Goal: Check status

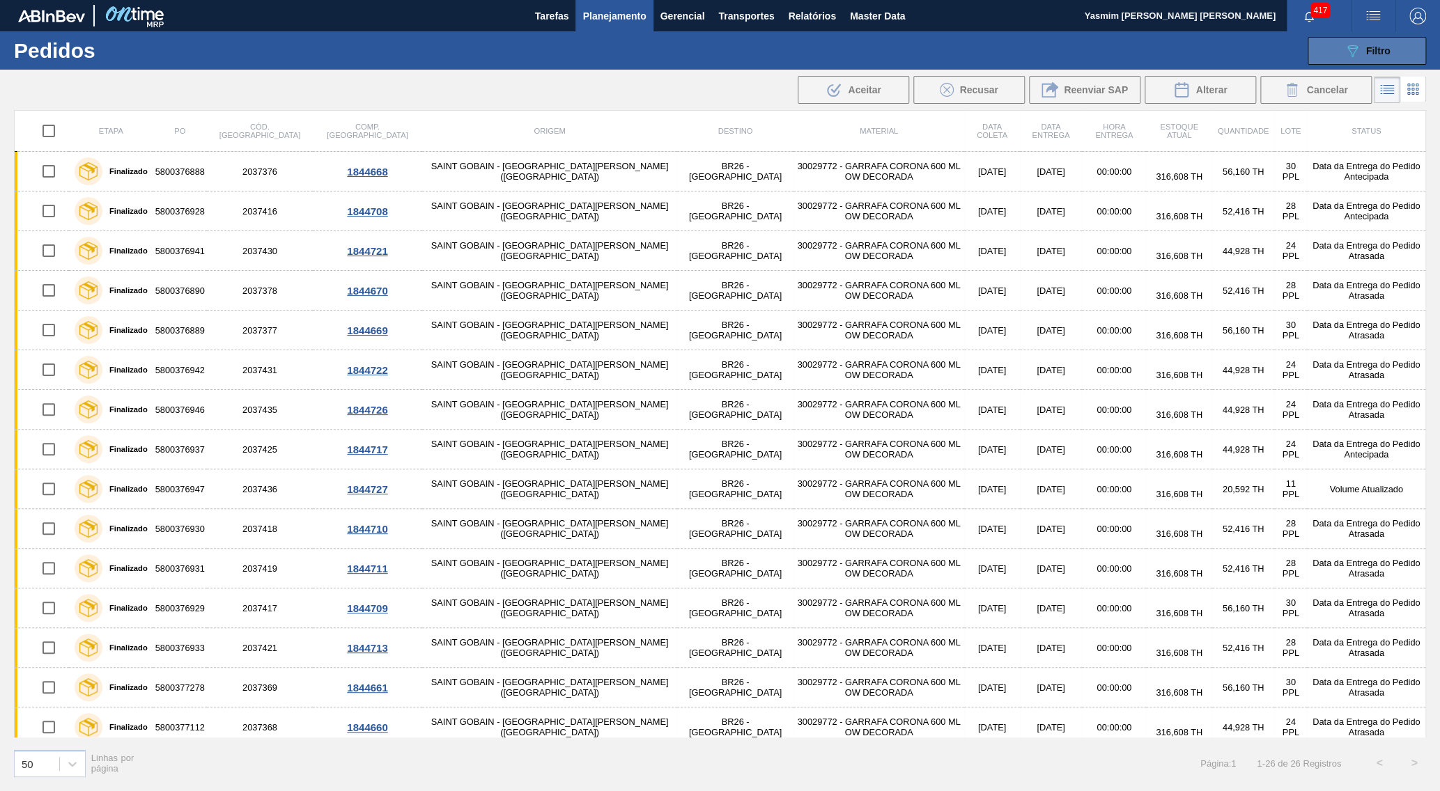
scroll to position [67, 0]
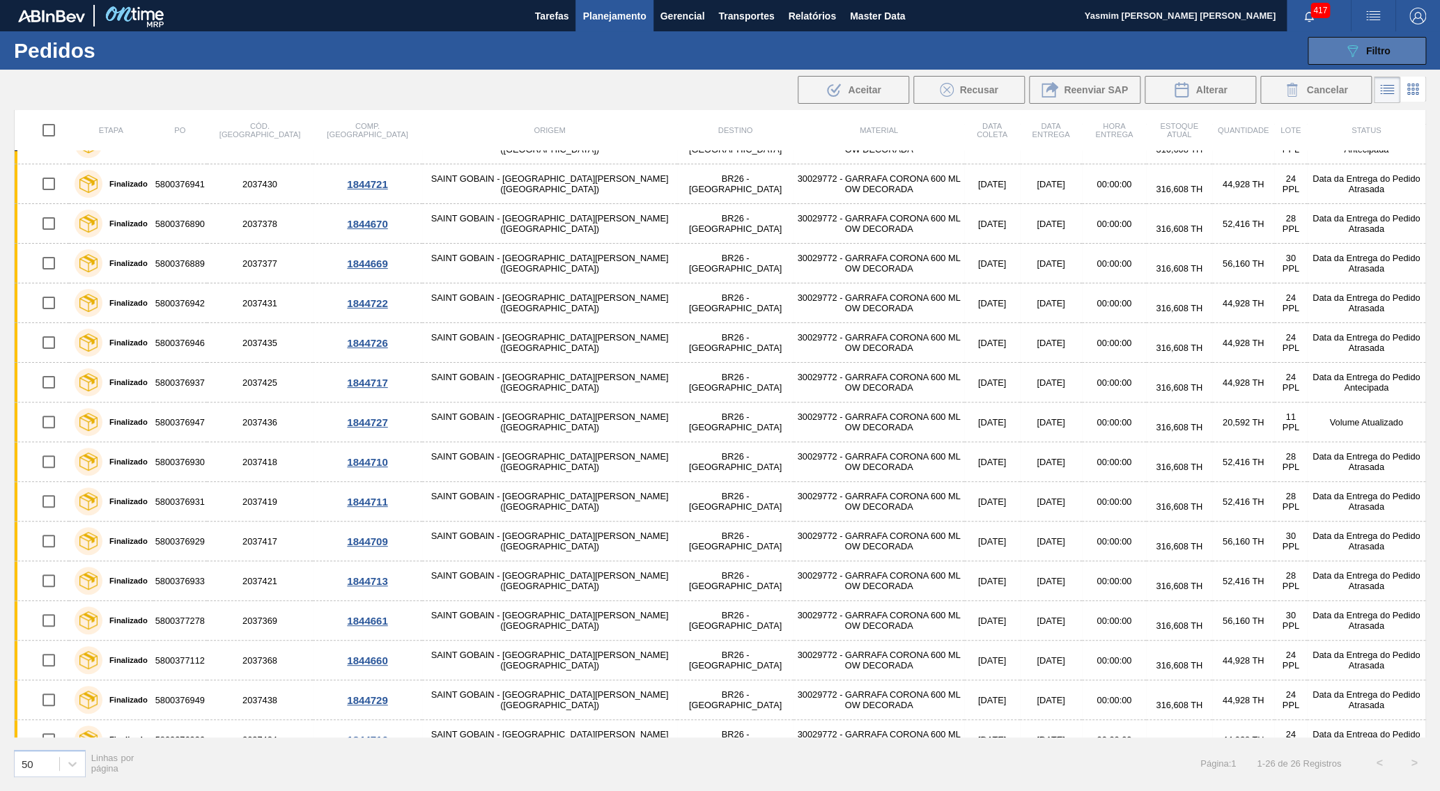
click at [1405, 40] on button "089F7B8B-B2A5-4AFE-B5C0-19BA573D28AC Filtro" at bounding box center [1367, 51] width 118 height 28
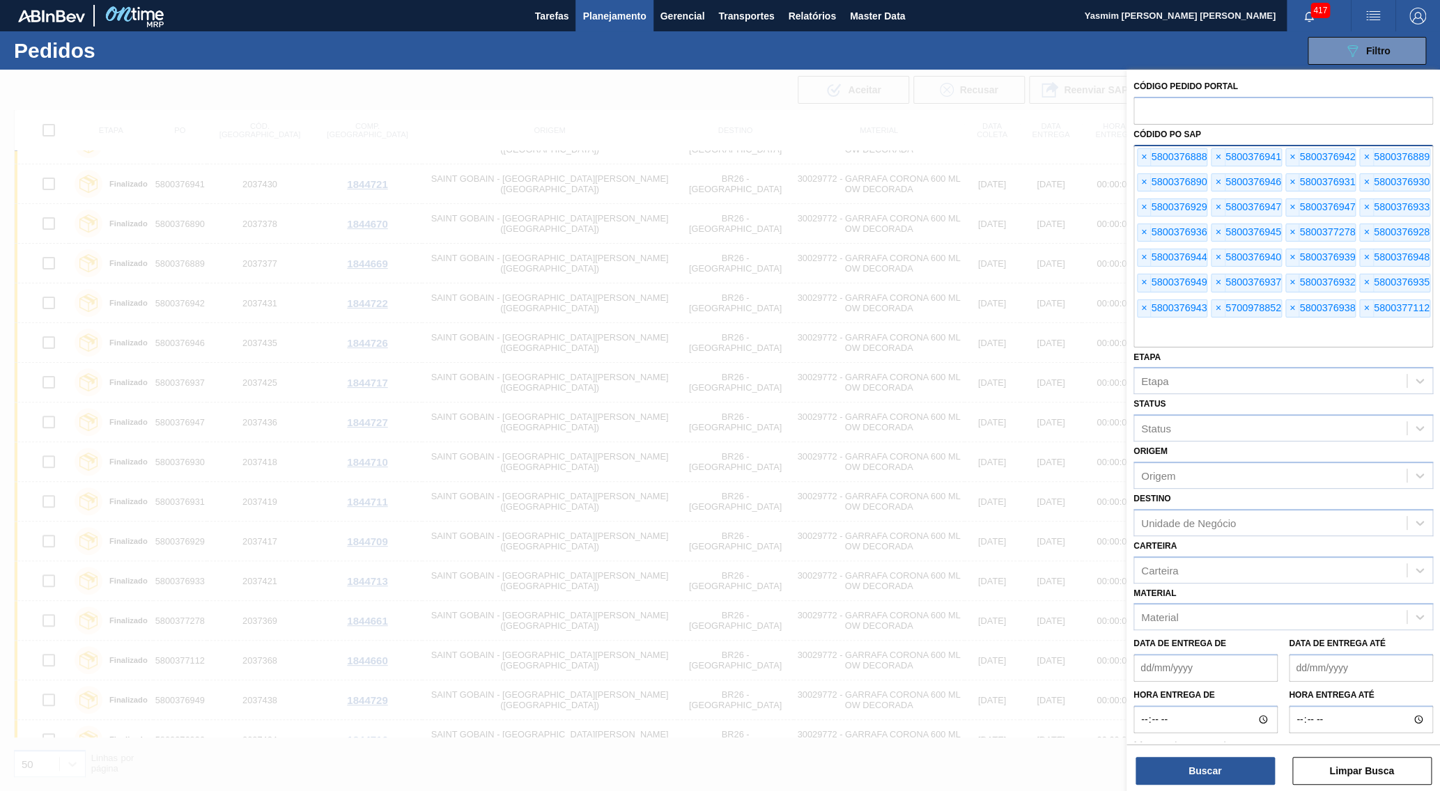
click at [1136, 153] on div "× 5800376888 × 5800376941 × 5800376942 × 5800376889 × 5800376890 × 5800376946 ×…" at bounding box center [1283, 246] width 300 height 203
click at [1141, 150] on span "×" at bounding box center [1144, 157] width 13 height 17
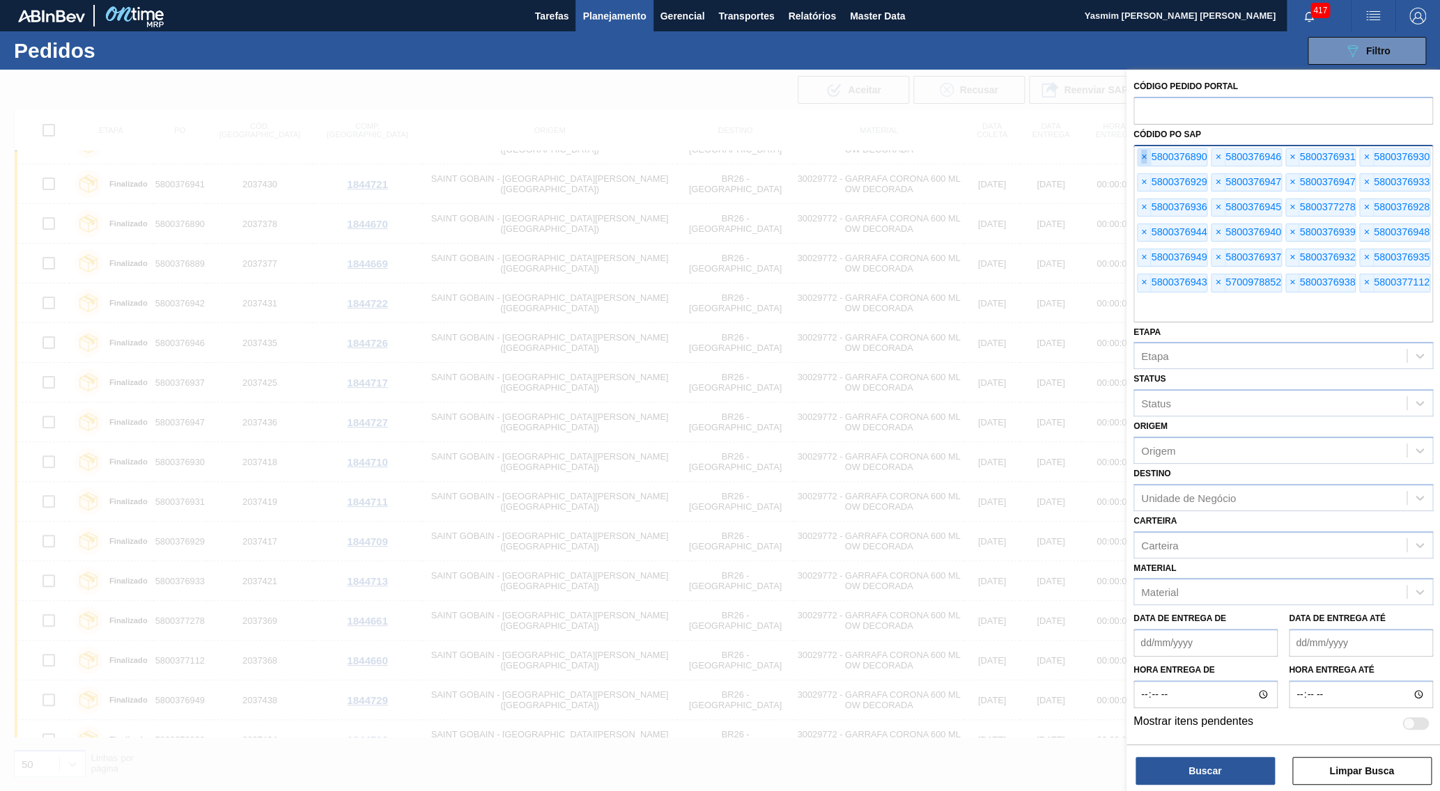
click at [1141, 150] on span "×" at bounding box center [1144, 157] width 13 height 17
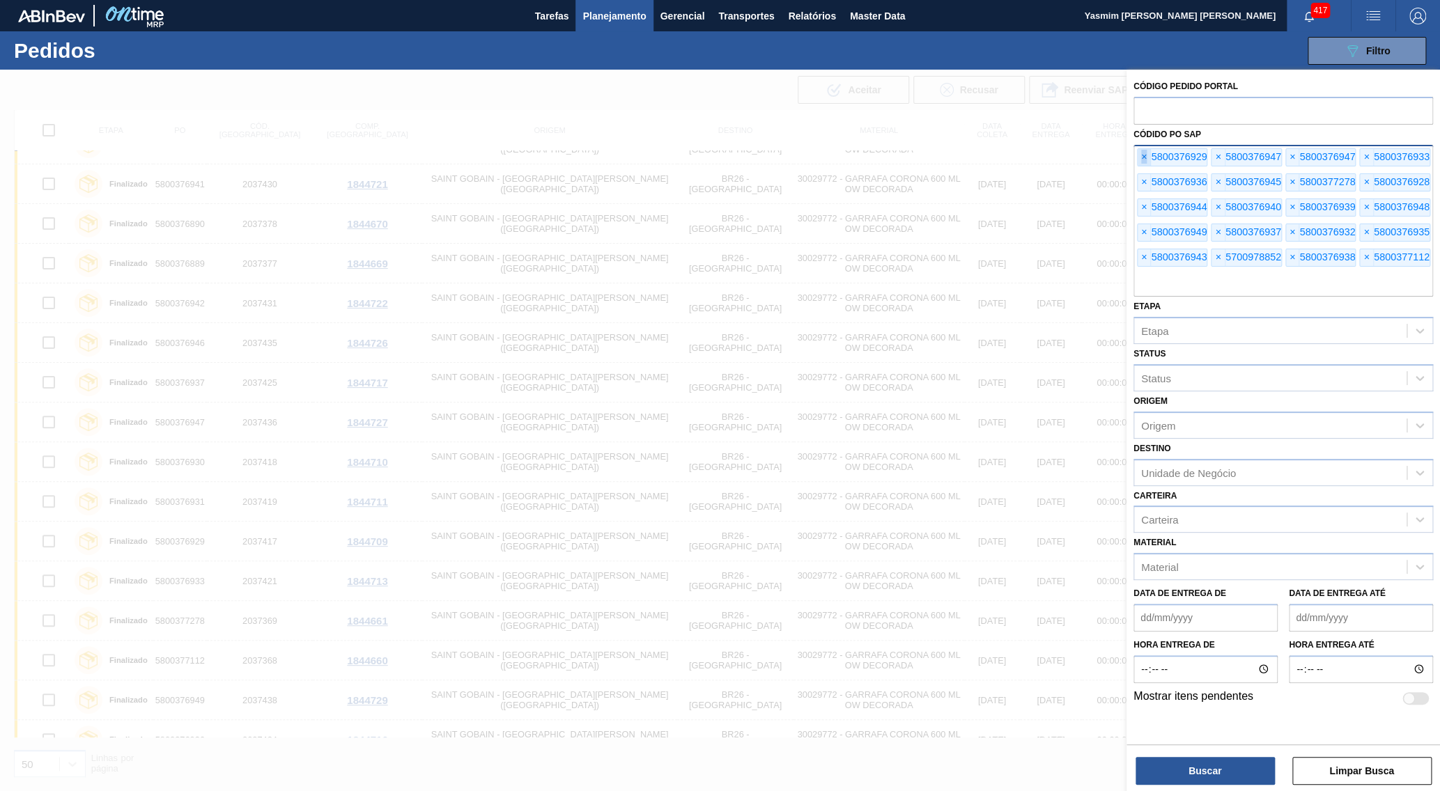
click at [1141, 150] on span "×" at bounding box center [1144, 157] width 13 height 17
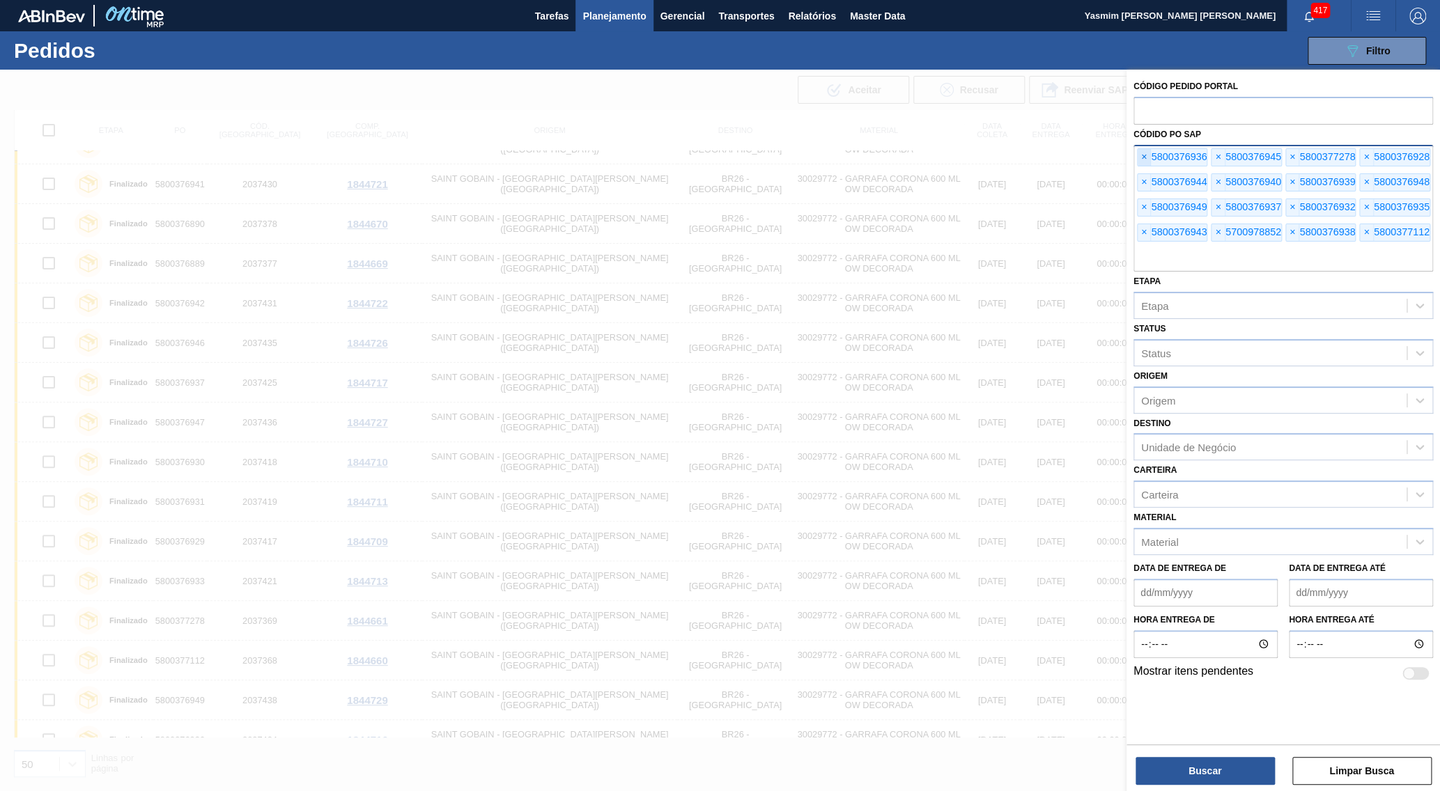
click at [1141, 150] on span "×" at bounding box center [1144, 157] width 13 height 17
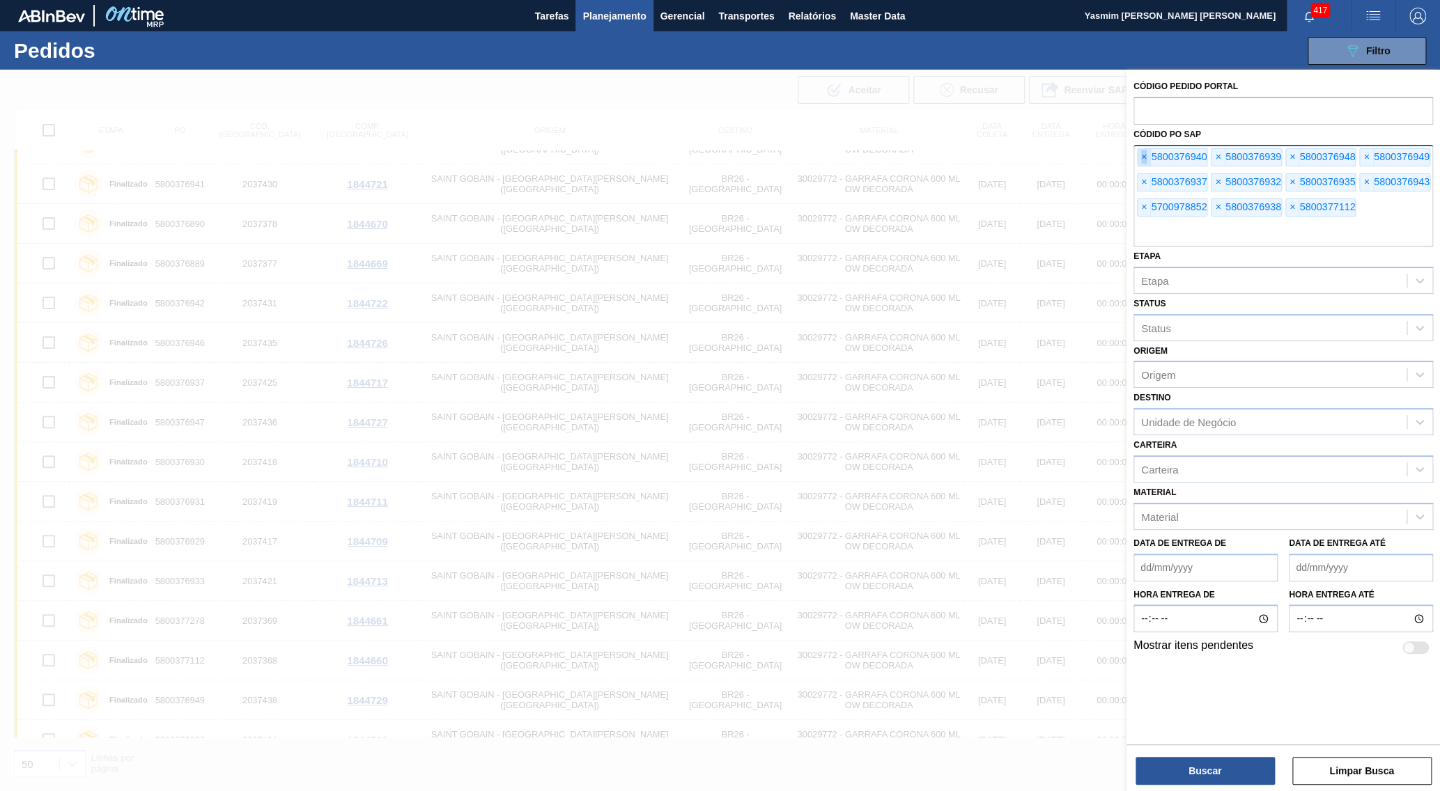
click at [1141, 150] on span "×" at bounding box center [1144, 157] width 13 height 17
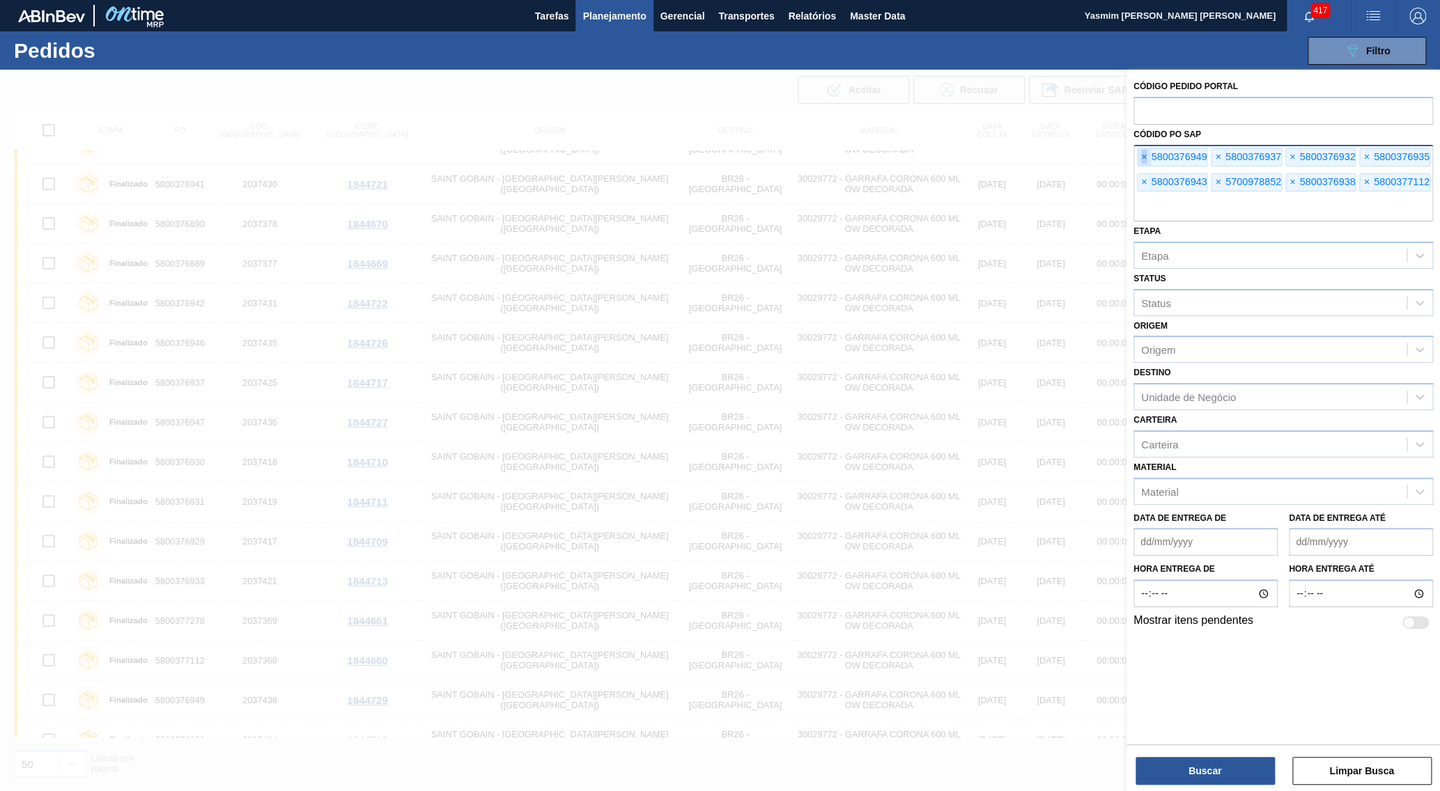
click at [1141, 150] on span "×" at bounding box center [1144, 157] width 13 height 17
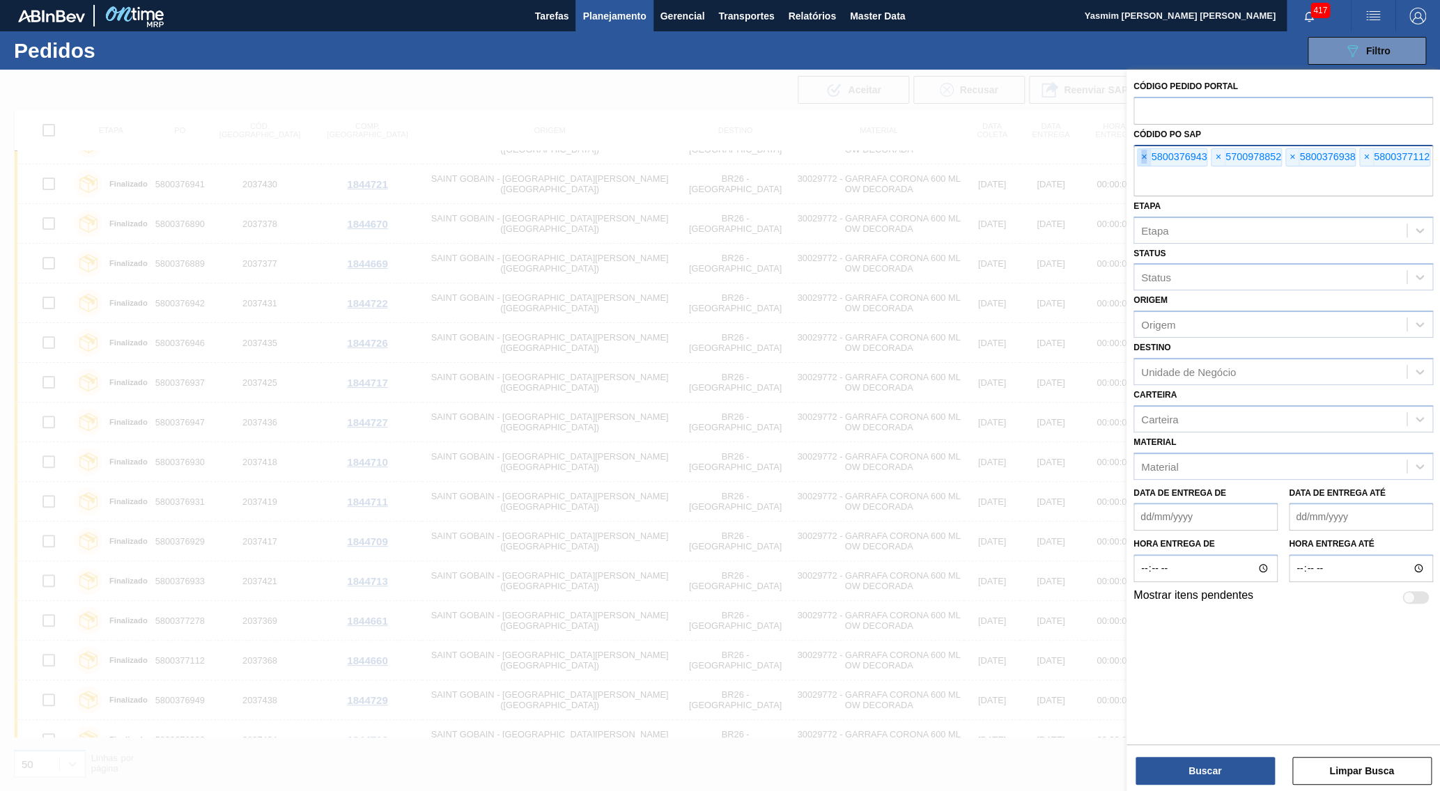
click at [1141, 150] on span "×" at bounding box center [1144, 157] width 13 height 17
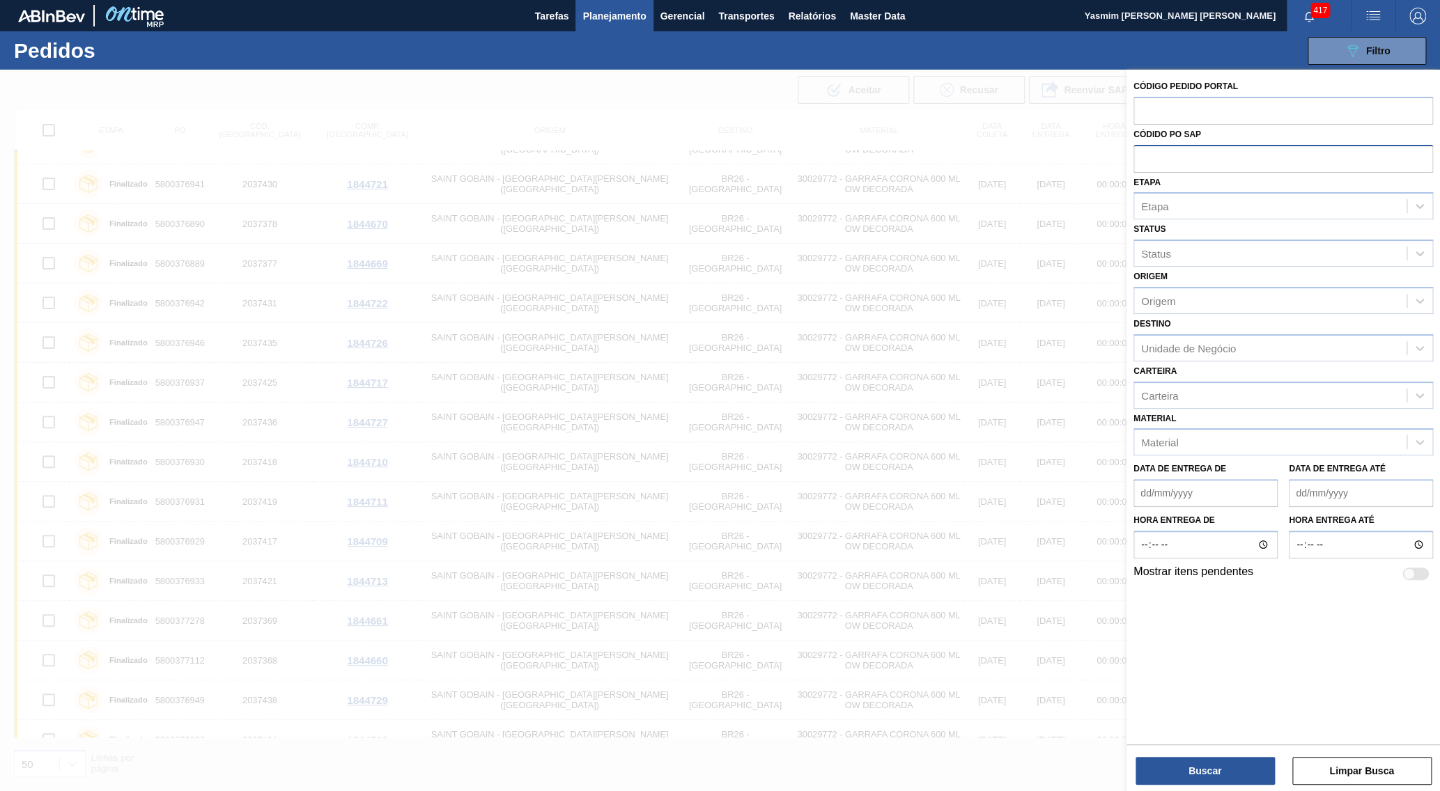
click at [1141, 150] on input "text" at bounding box center [1283, 158] width 300 height 26
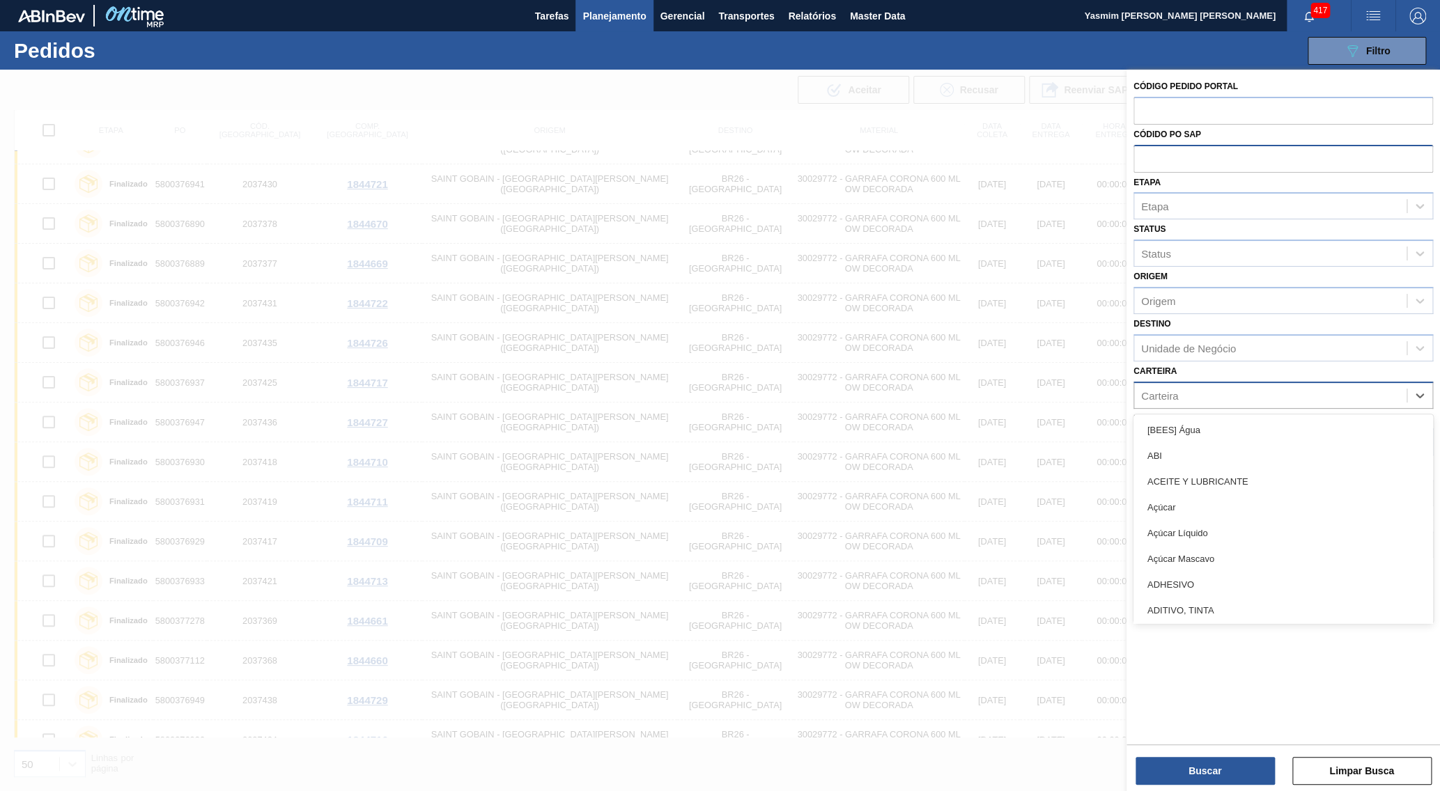
click at [1162, 386] on div "Carteira" at bounding box center [1283, 395] width 300 height 27
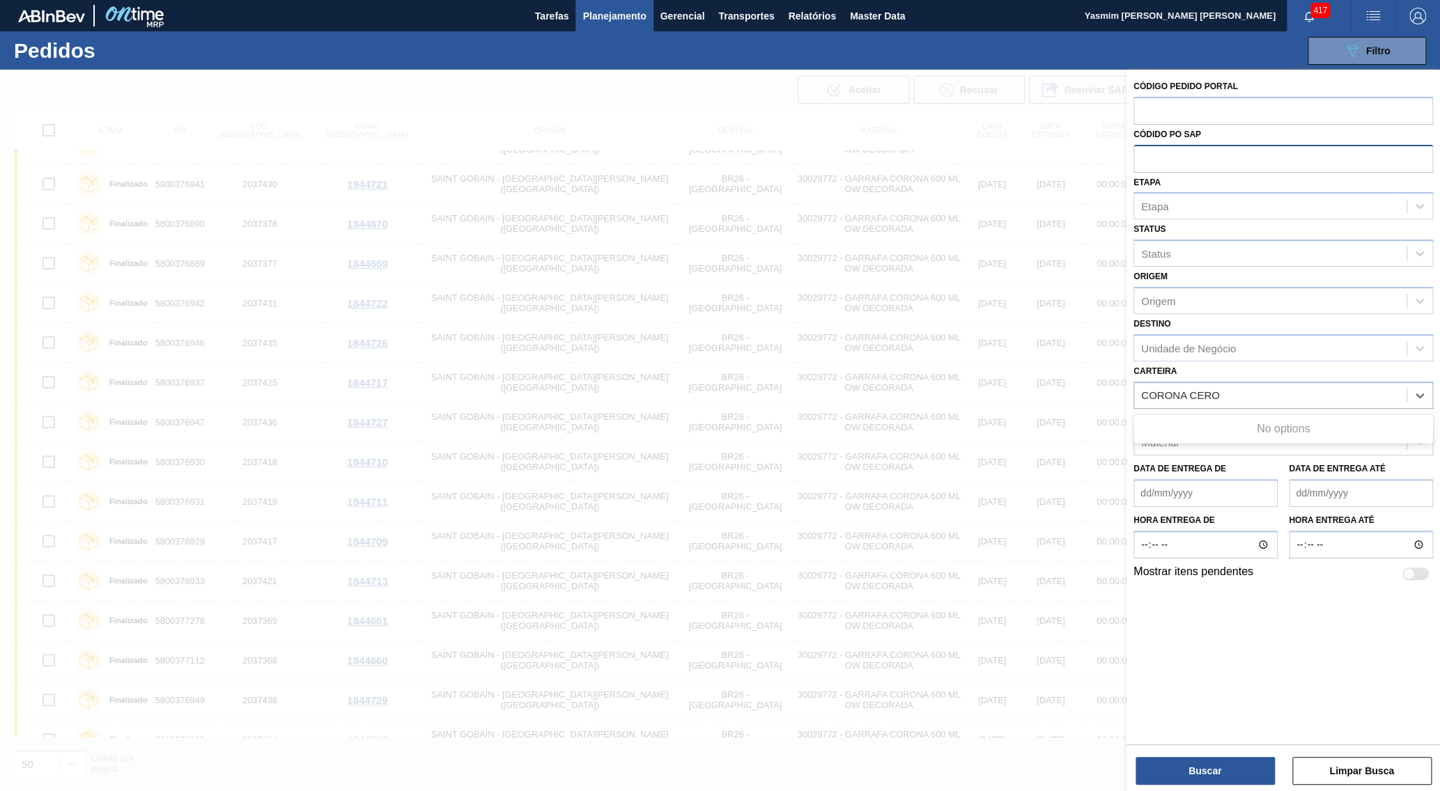
type input "CORONA CERO"
click at [1214, 362] on div "Carteira Use Up and Down to choose options, press Enter to select the currently…" at bounding box center [1283, 385] width 300 height 47
click at [1195, 409] on div "Material Material" at bounding box center [1283, 432] width 300 height 47
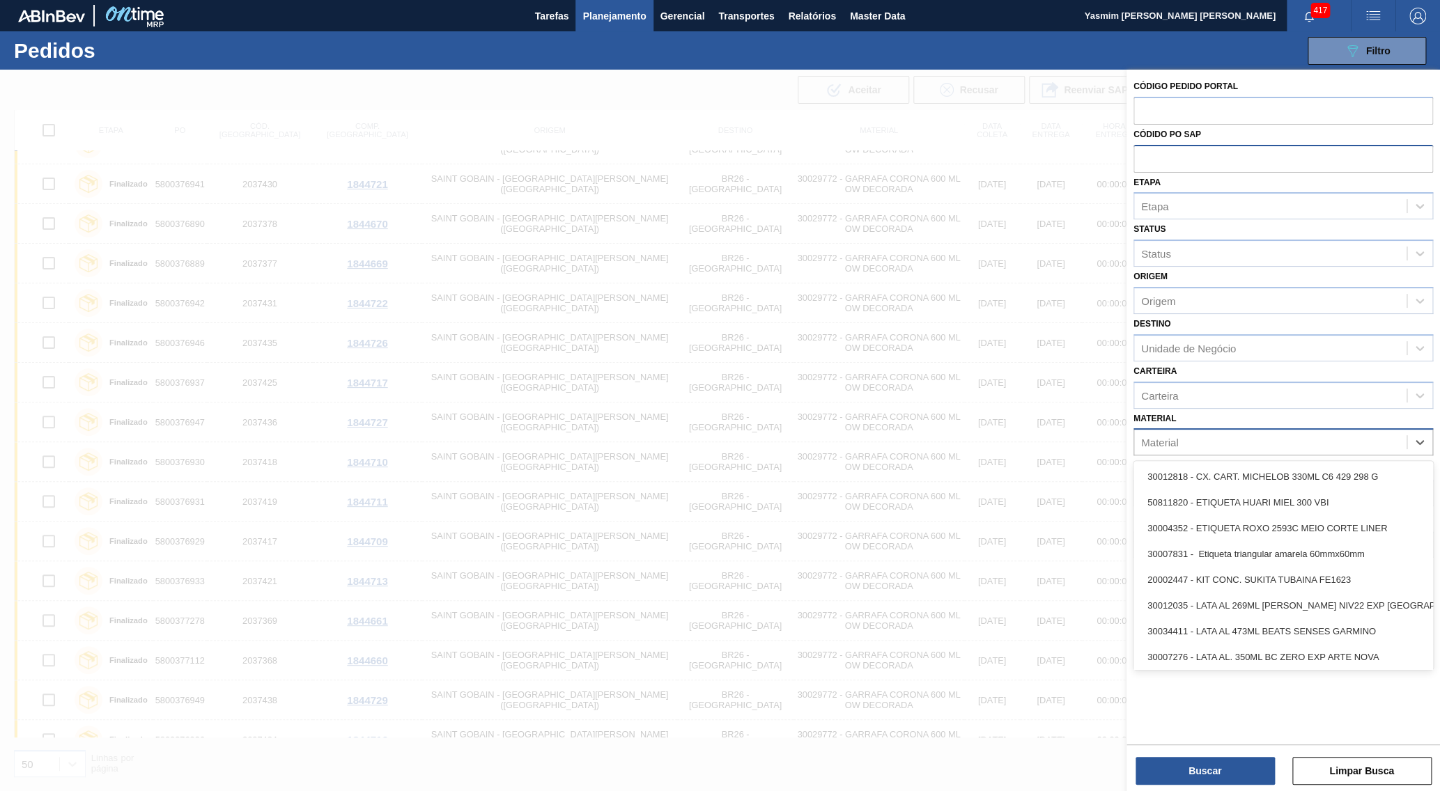
click at [1195, 433] on div "Material" at bounding box center [1270, 443] width 272 height 20
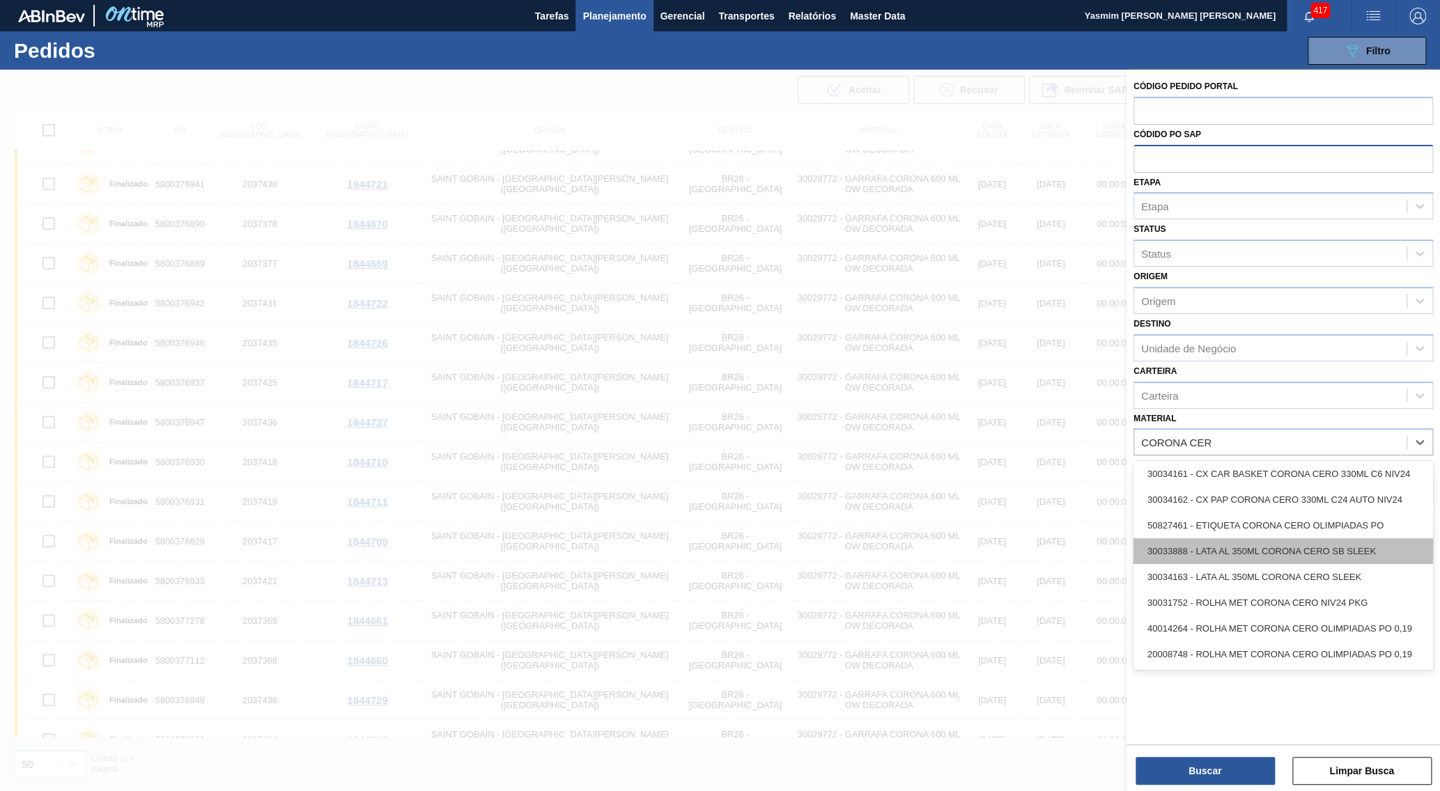
scroll to position [0, 0]
type input "CORONA CER"
click at [644, 8] on span "Planejamento" at bounding box center [613, 16] width 63 height 17
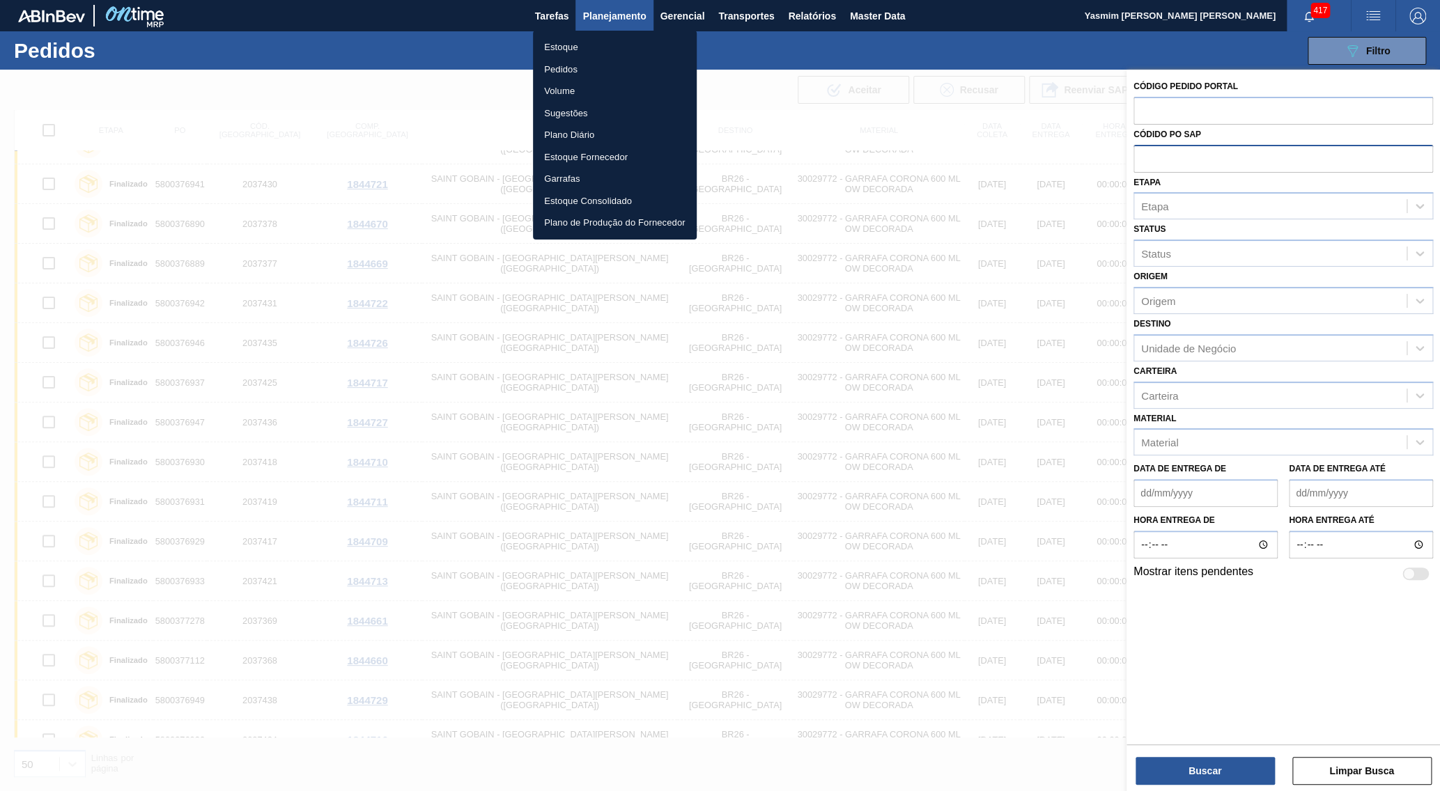
click at [581, 55] on li "Estoque" at bounding box center [615, 47] width 164 height 22
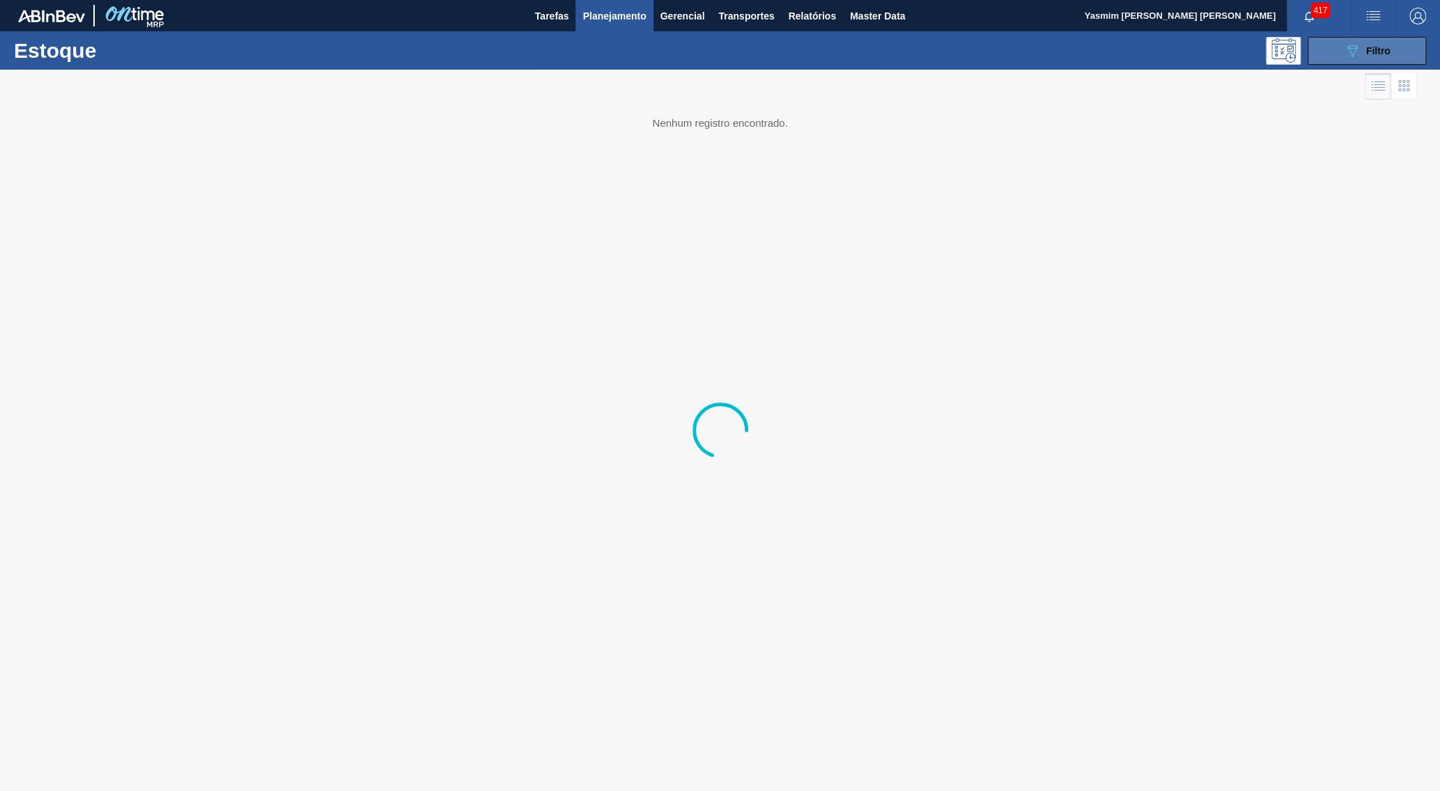
click at [1368, 54] on span "Filtro" at bounding box center [1378, 50] width 24 height 11
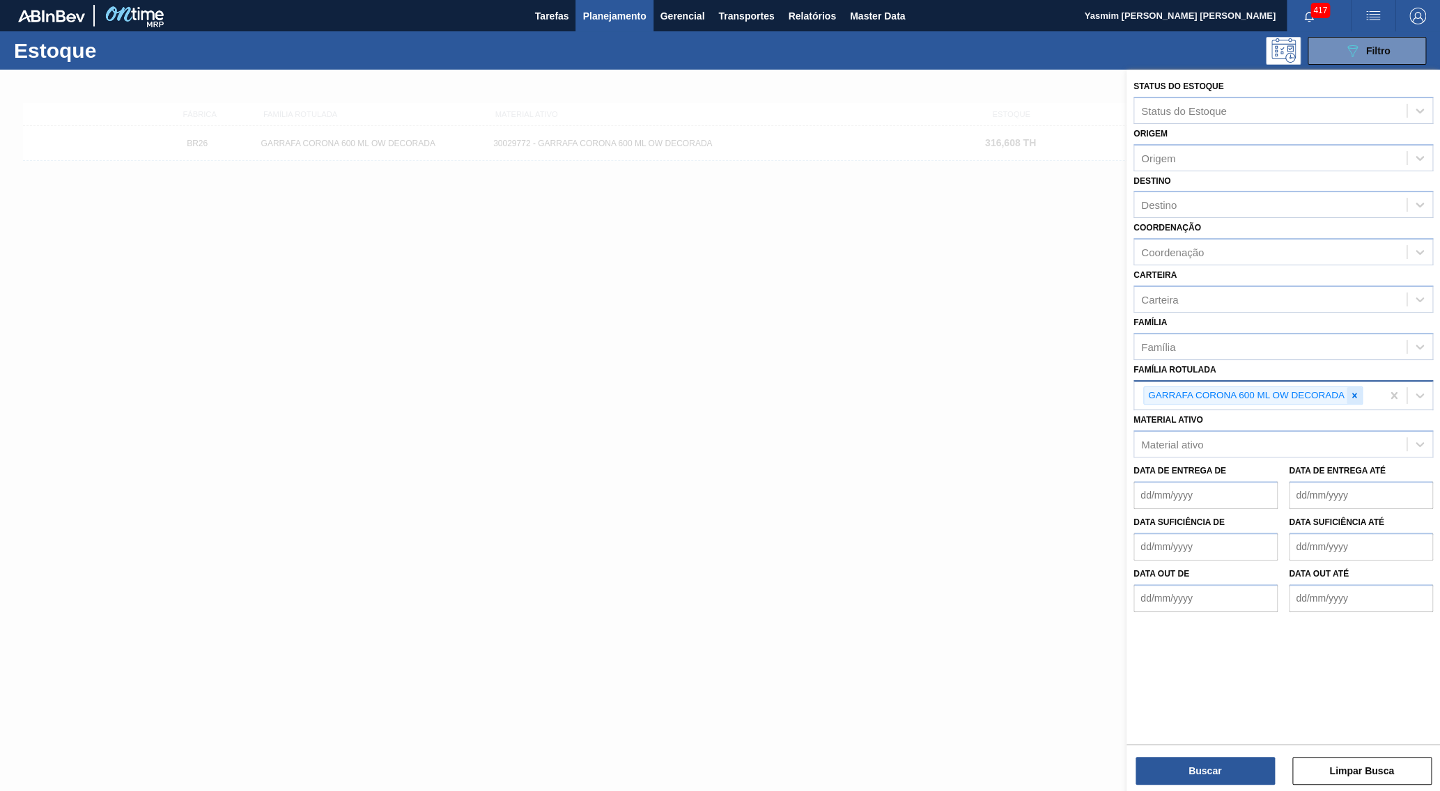
click at [1356, 393] on icon at bounding box center [1354, 395] width 5 height 5
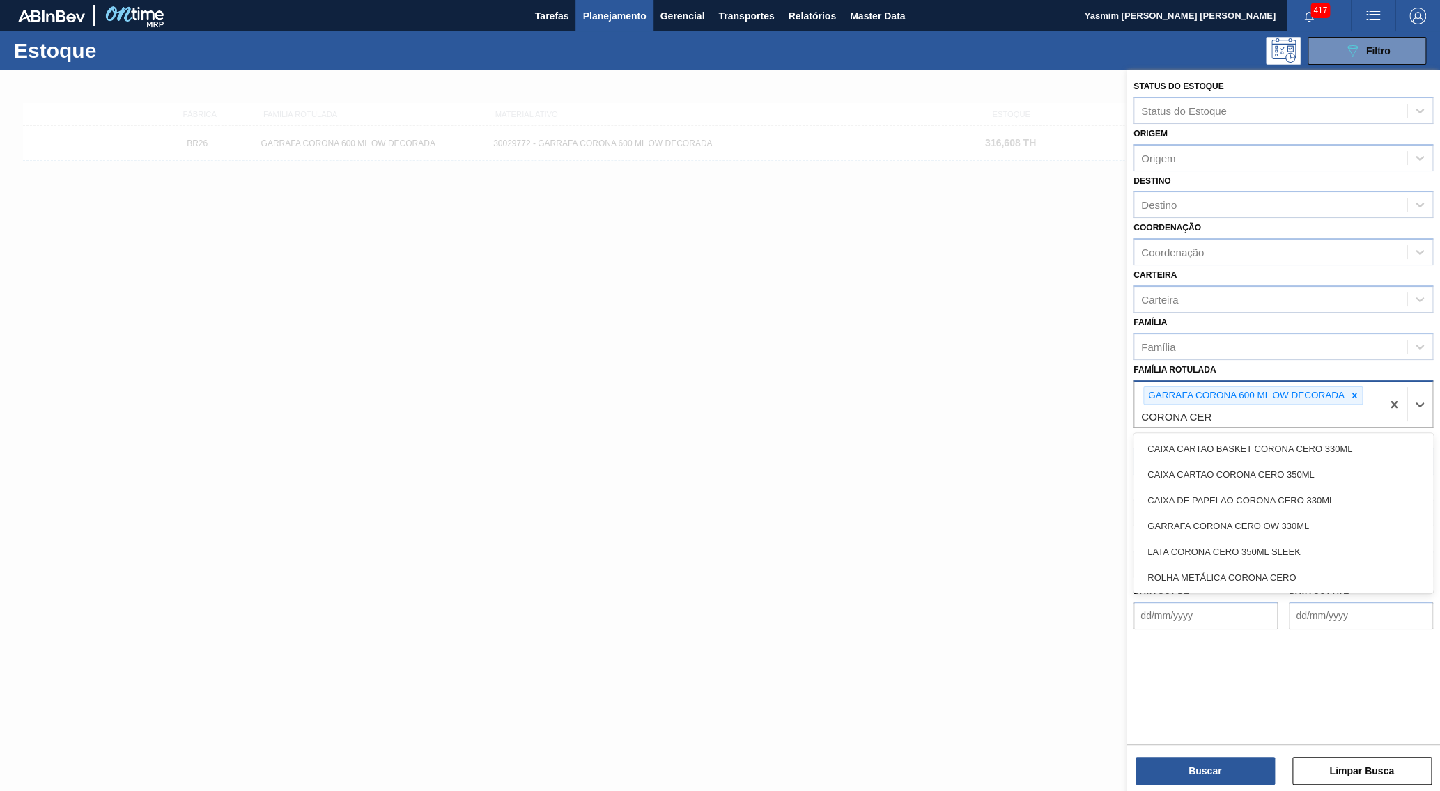
type Rotulada "CORONA CERO"
click at [1166, 513] on div "GARRAFA CORONA CERO OW 330ML" at bounding box center [1283, 526] width 300 height 26
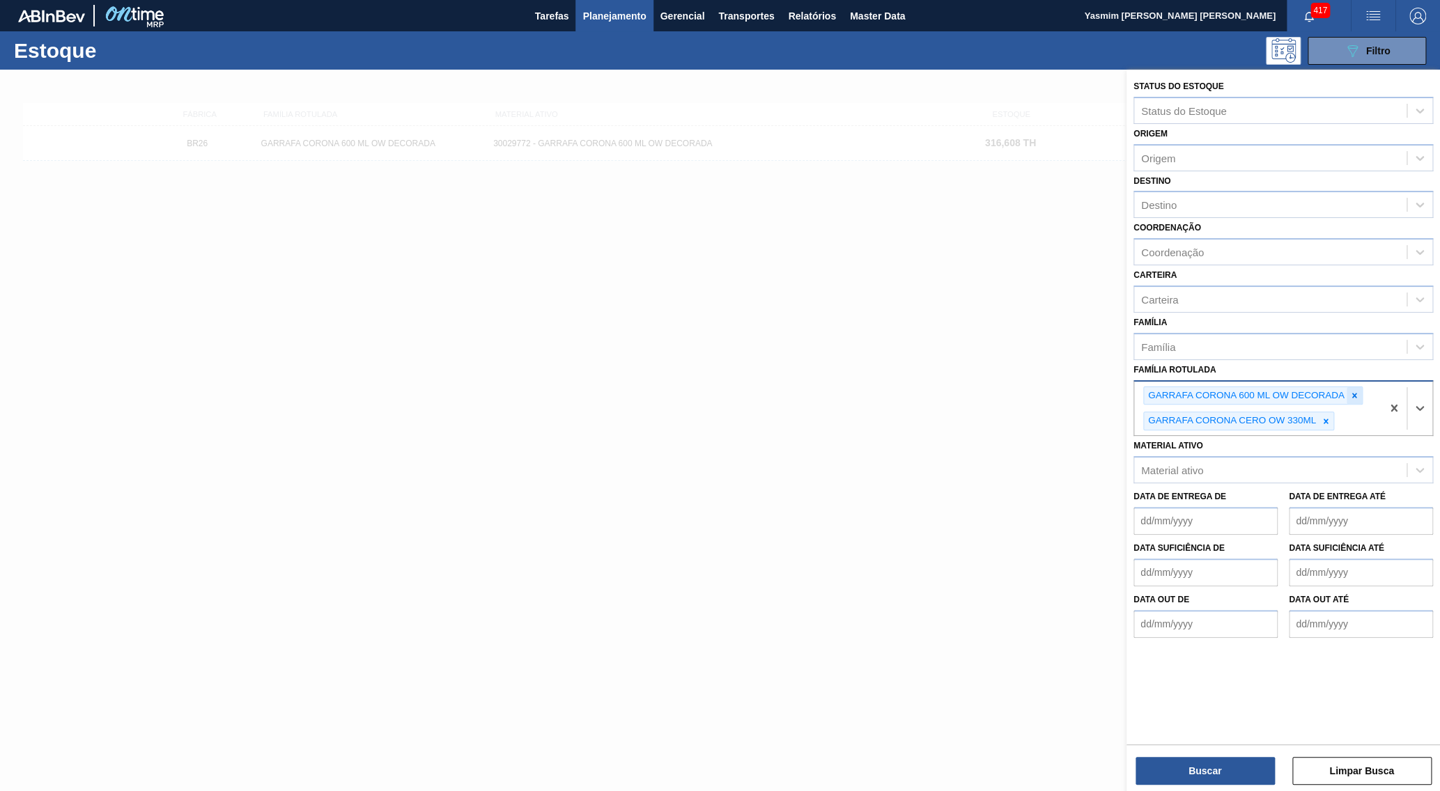
click at [1357, 387] on div at bounding box center [1354, 395] width 15 height 17
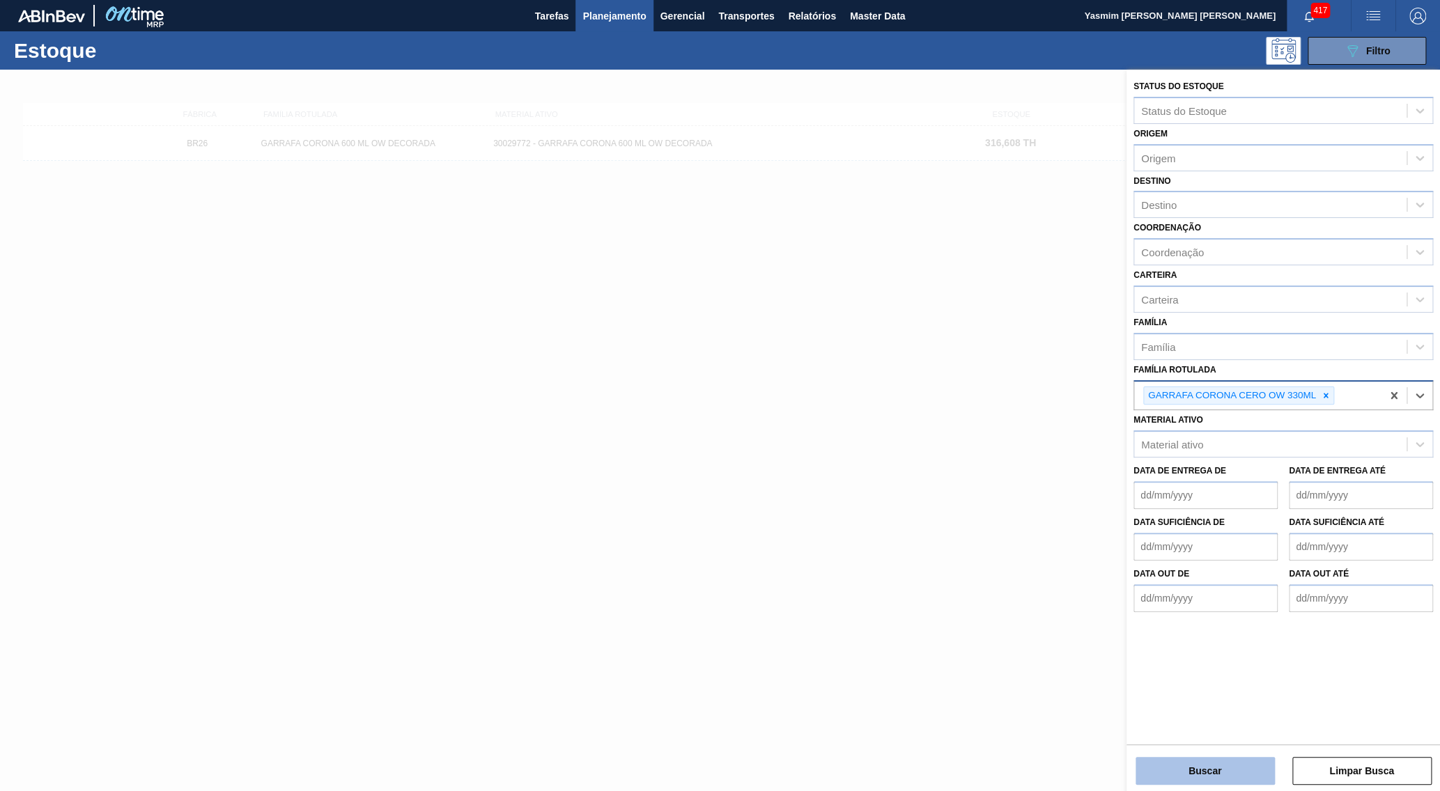
click at [1195, 785] on button "Buscar" at bounding box center [1205, 771] width 139 height 28
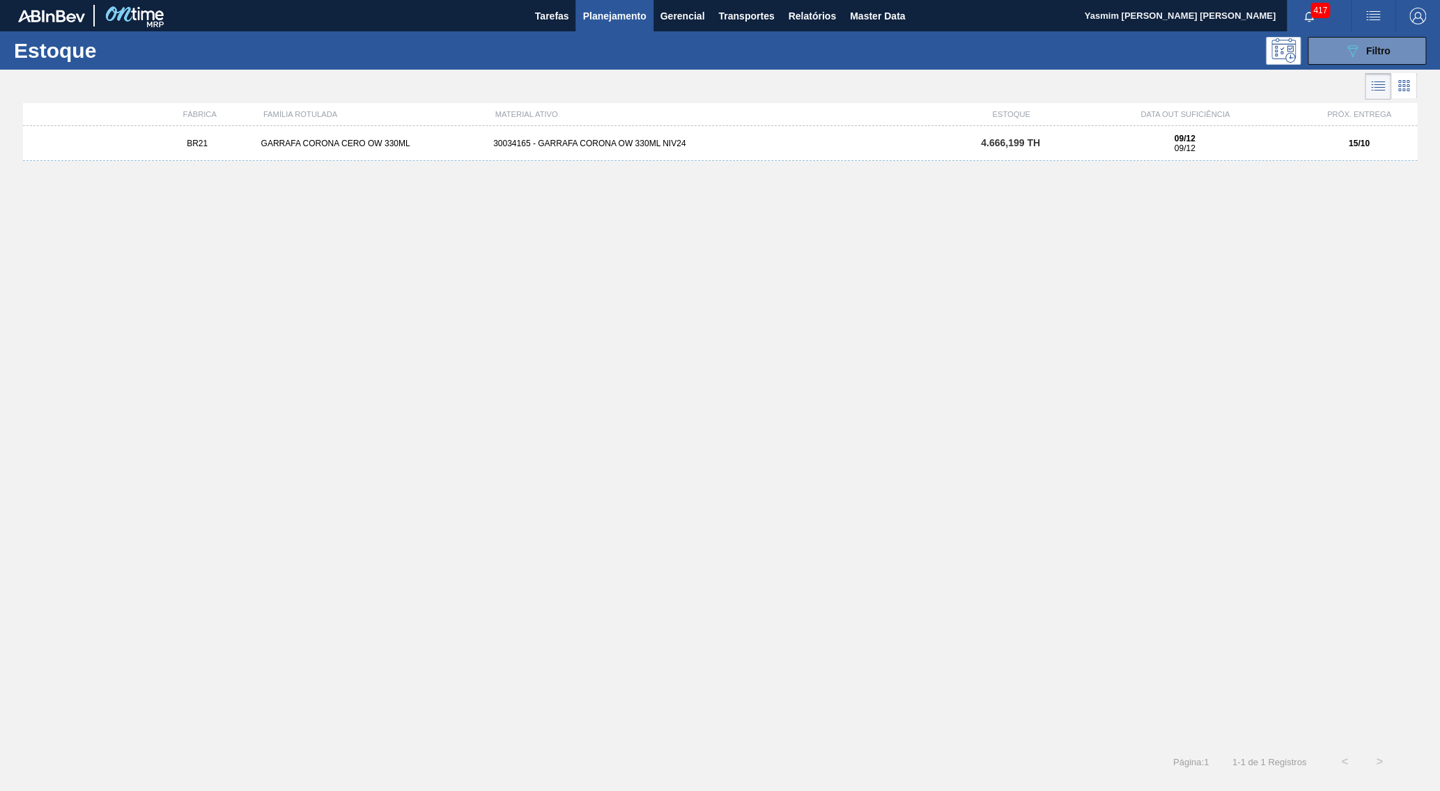
click at [922, 137] on div "BR21 GARRAFA CORONA CERO OW 330ML 30034165 - GARRAFA CORONA OW 330ML NIV24 4.66…" at bounding box center [720, 143] width 1394 height 35
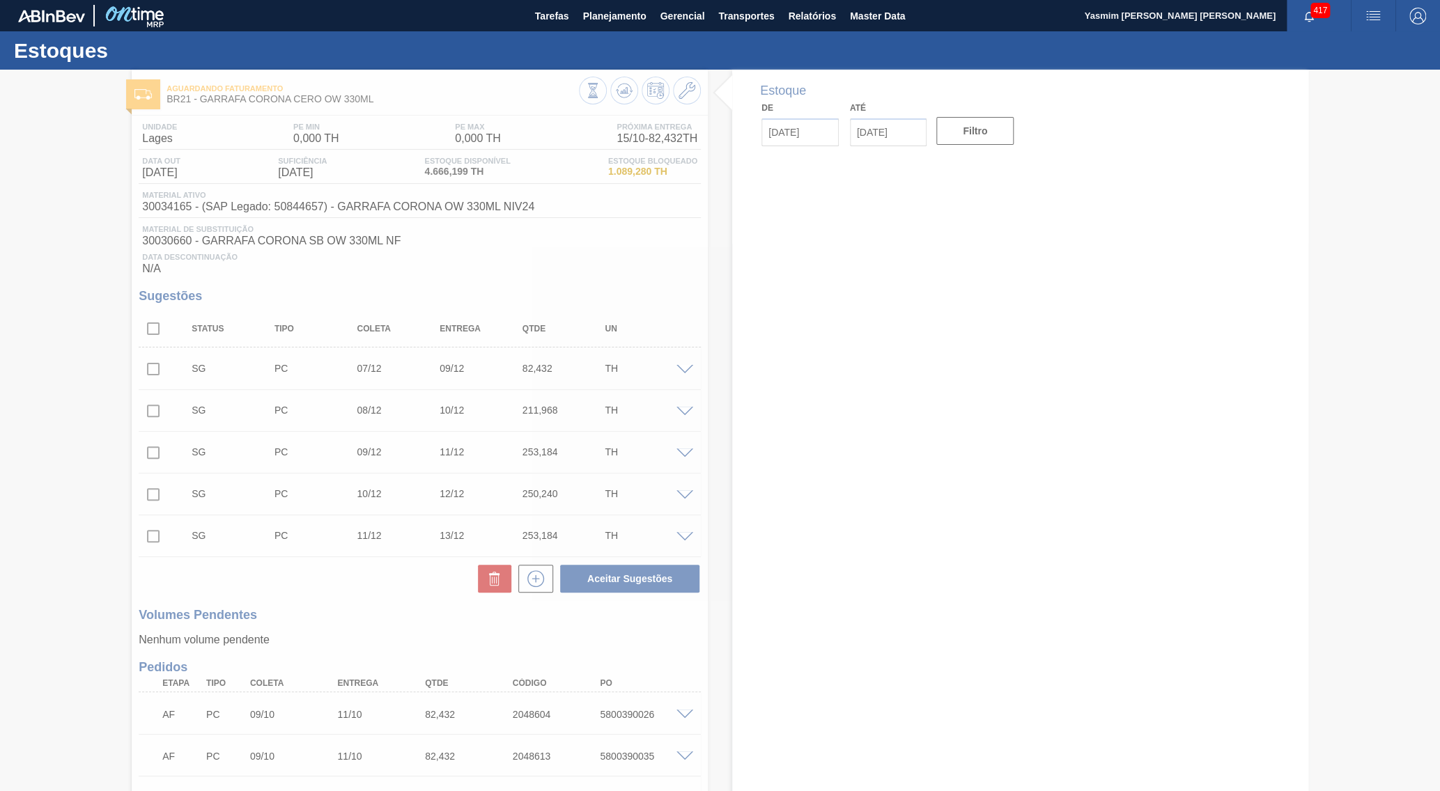
type input "[DATE]"
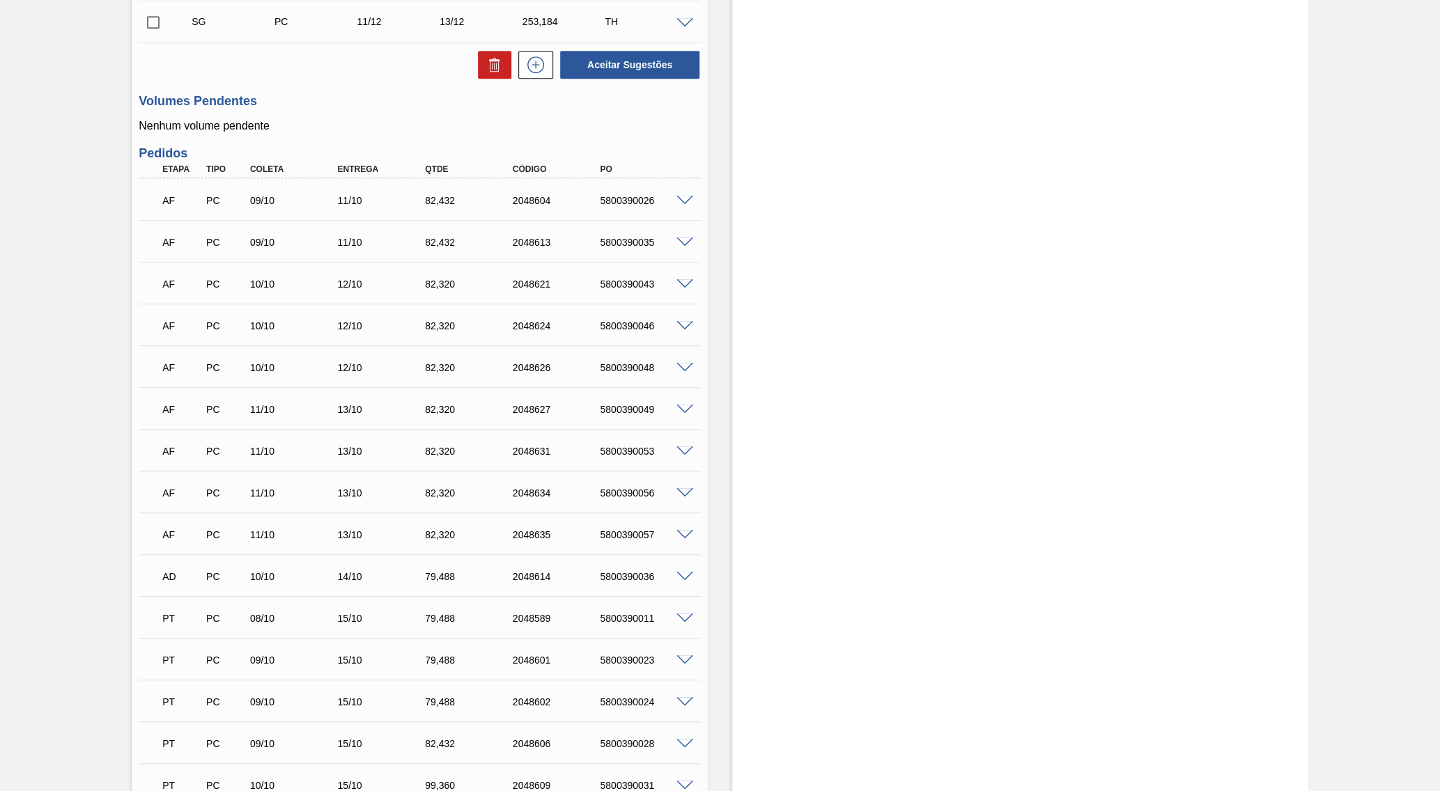
scroll to position [534, 0]
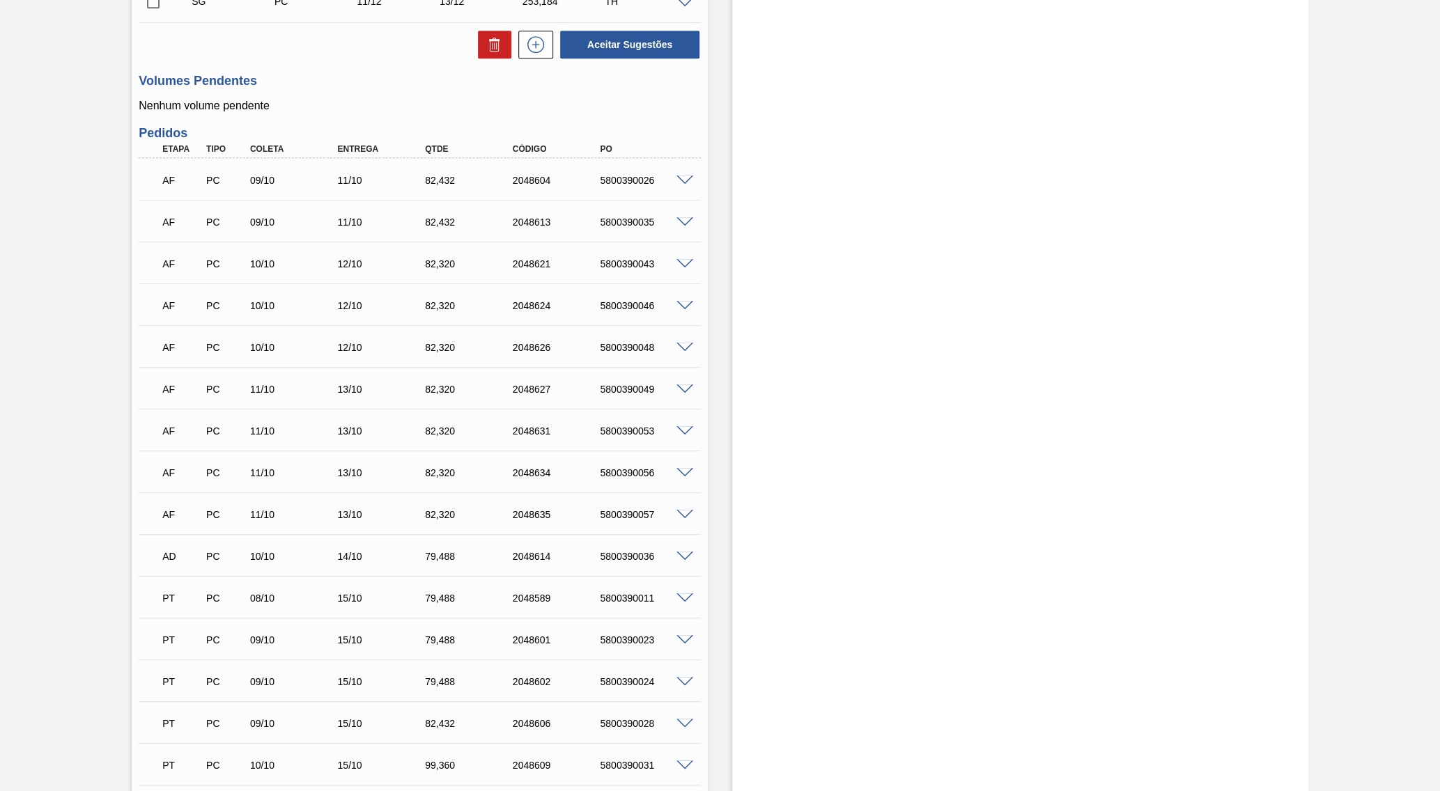
click at [865, 699] on div "Estoque De [DATE] Até [DATE] Filtro" at bounding box center [1020, 635] width 576 height 2200
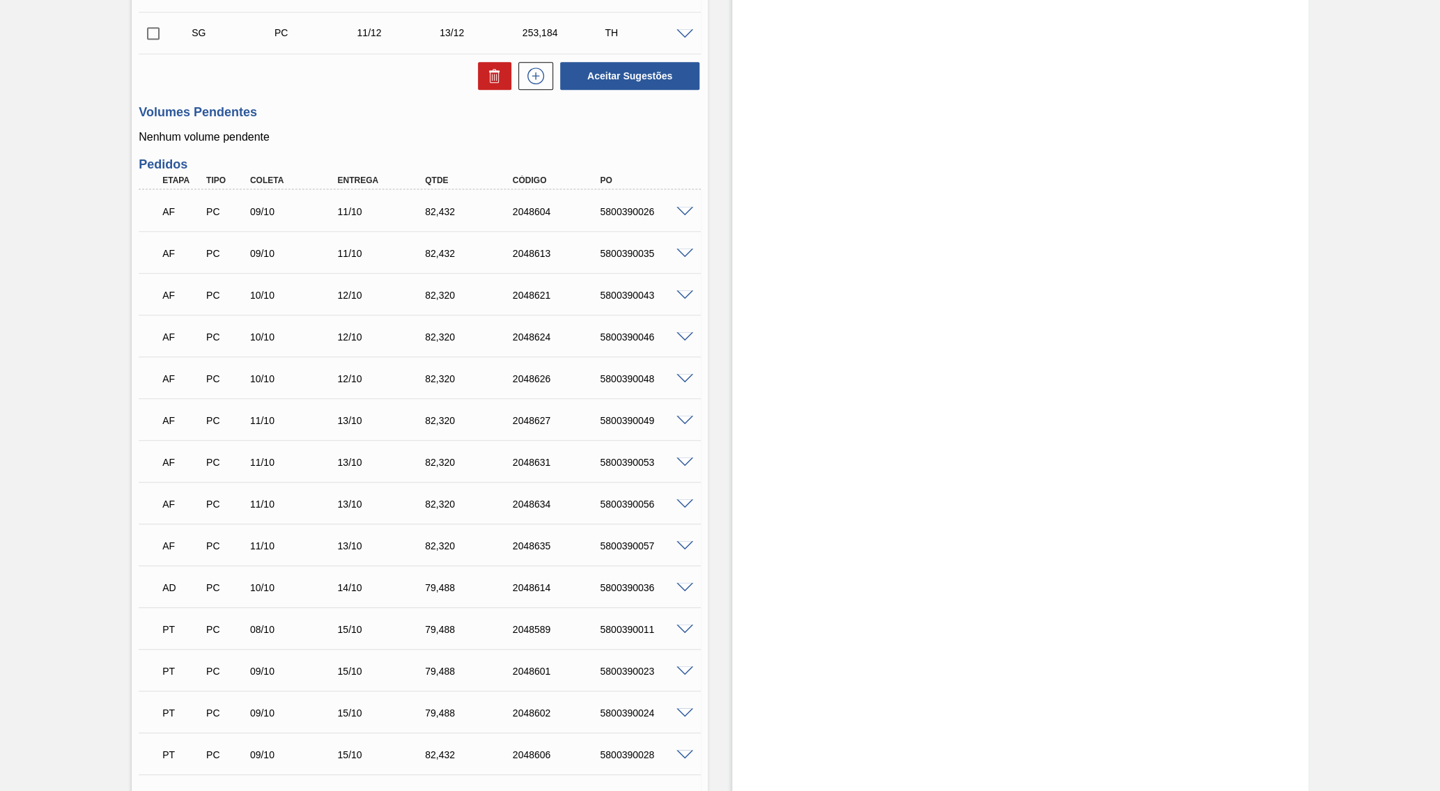
scroll to position [399, 0]
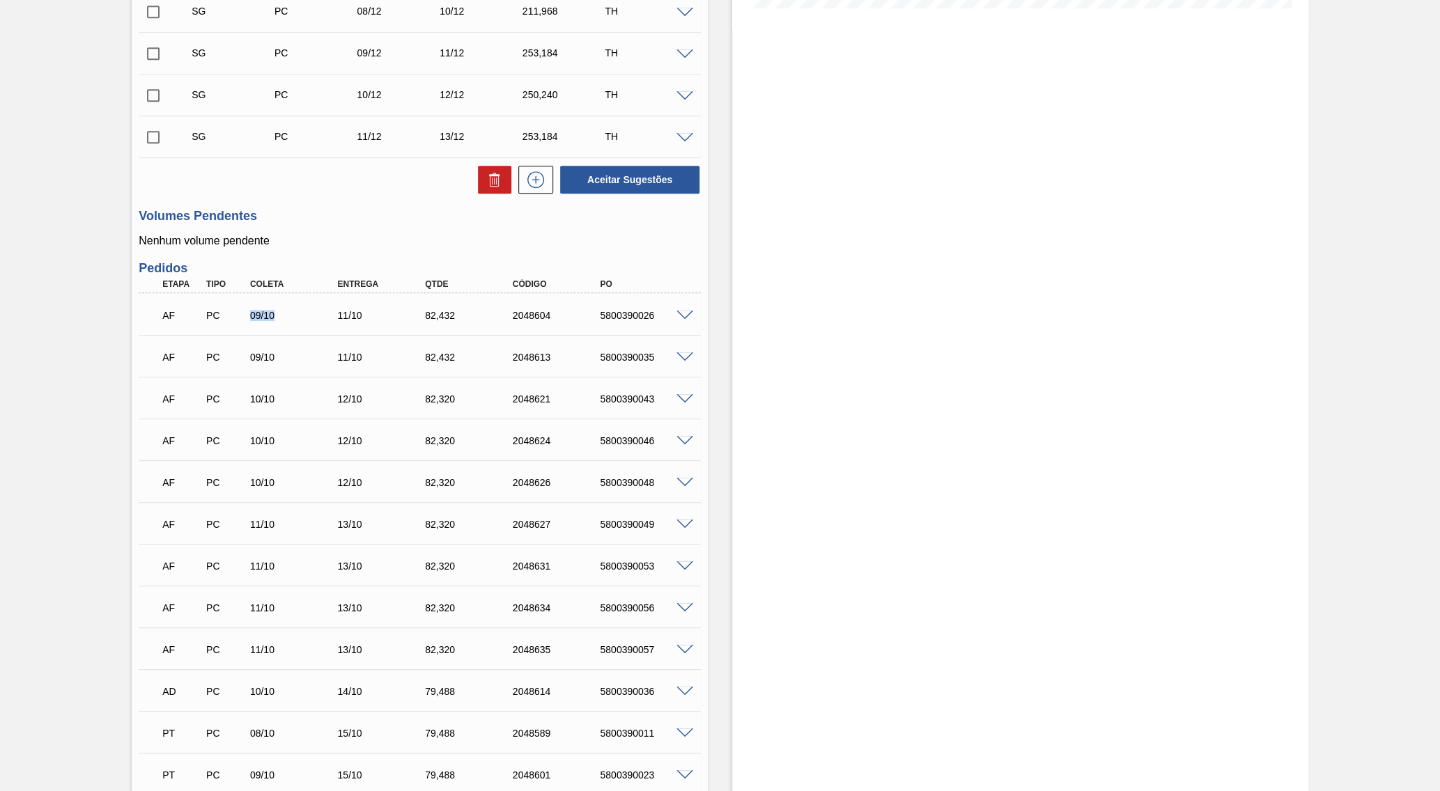
drag, startPoint x: 244, startPoint y: 317, endPoint x: 311, endPoint y: 323, distance: 67.8
click at [249, 321] on div "PC" at bounding box center [226, 315] width 46 height 11
drag, startPoint x: 262, startPoint y: 613, endPoint x: 286, endPoint y: 614, distance: 24.4
click at [286, 614] on div "AF PC 11/10 13/10 82,[PHONE_NUMBER] 5800390056" at bounding box center [415, 607] width 525 height 28
drag, startPoint x: 251, startPoint y: 640, endPoint x: 277, endPoint y: 649, distance: 26.7
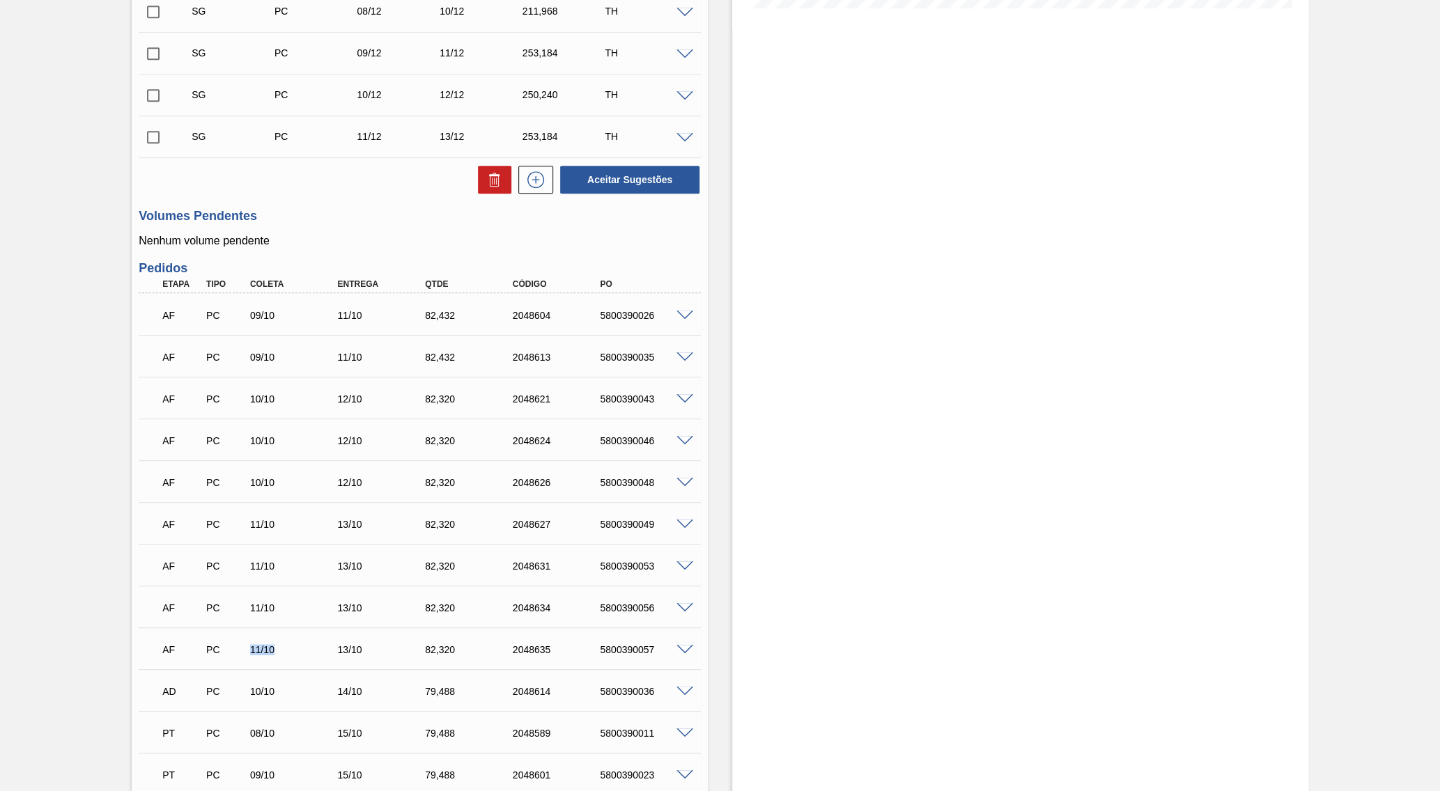
click at [277, 649] on div "AF PC 11/10 13/10 82,[PHONE_NUMBER] 5800390057" at bounding box center [415, 649] width 525 height 28
click at [258, 528] on div "11/10" at bounding box center [296, 524] width 99 height 11
click at [266, 561] on div "11/10" at bounding box center [296, 566] width 99 height 11
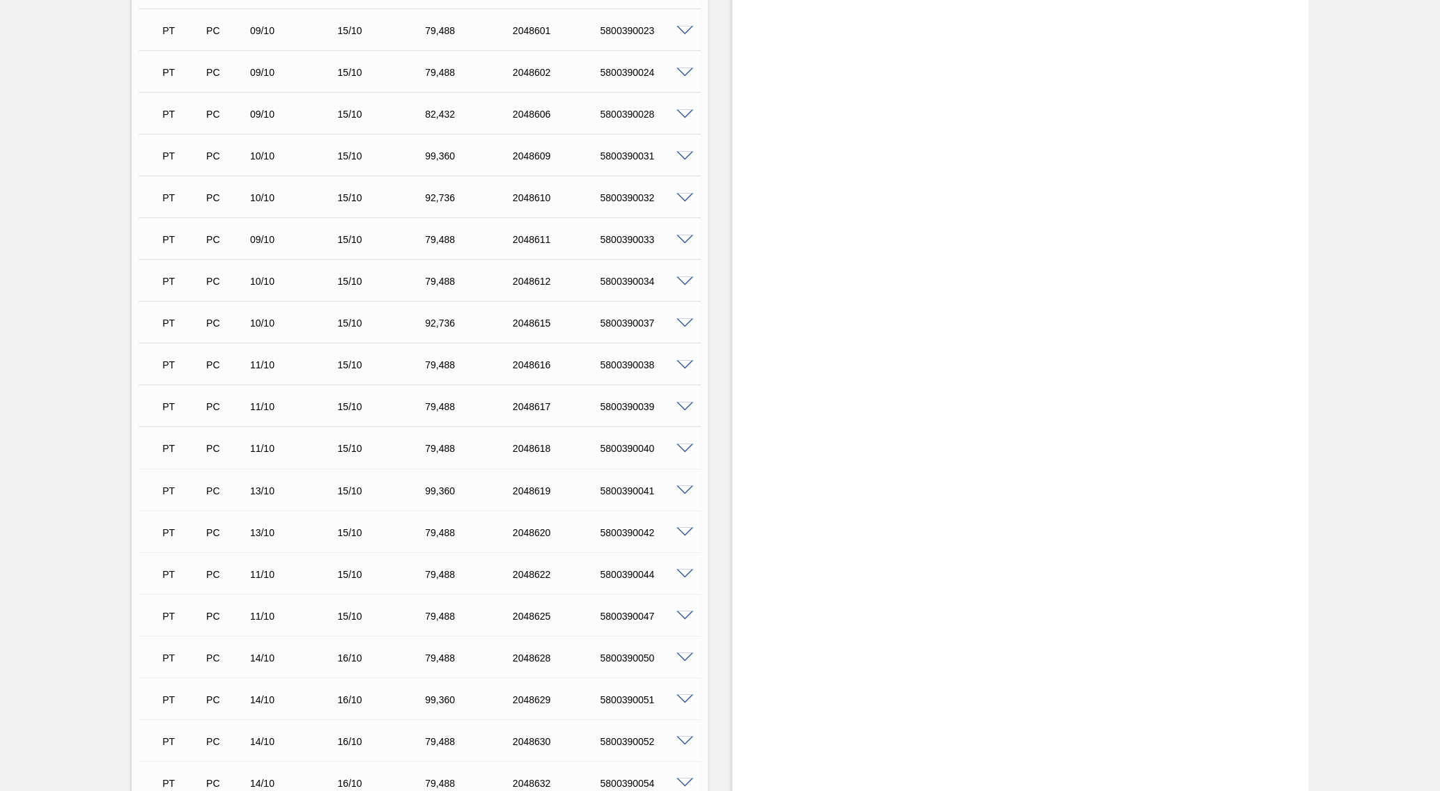
scroll to position [1413, 0]
